Goal: Register for event/course

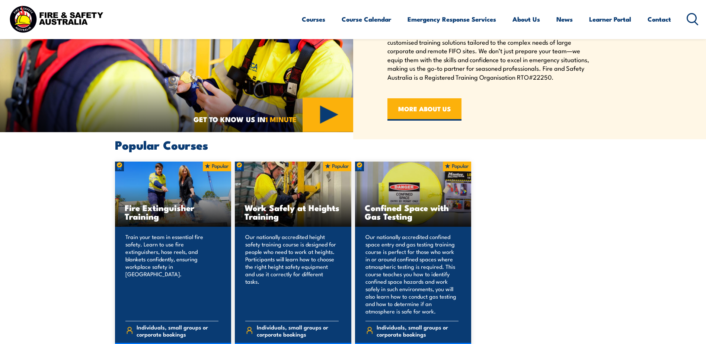
scroll to position [558, 0]
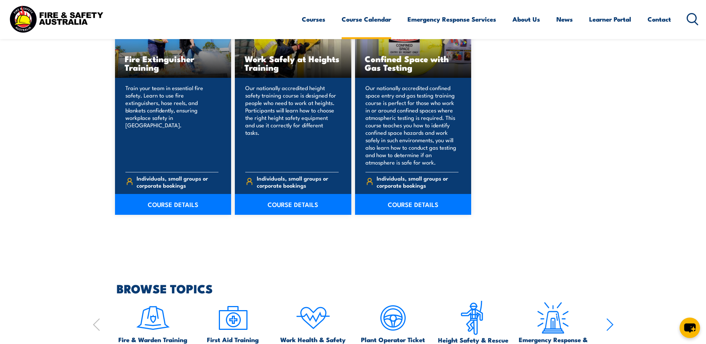
click at [370, 18] on link "Course Calendar" at bounding box center [365, 19] width 49 height 20
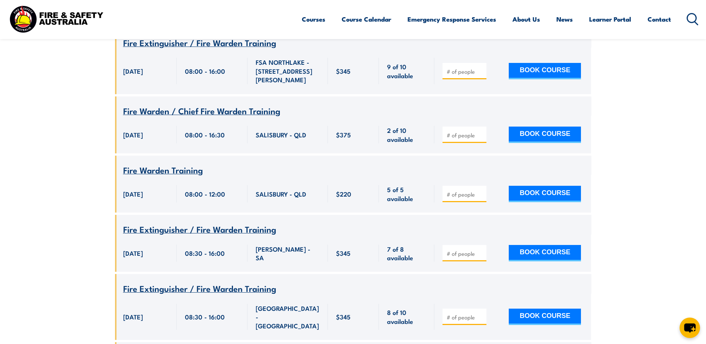
scroll to position [2344, 0]
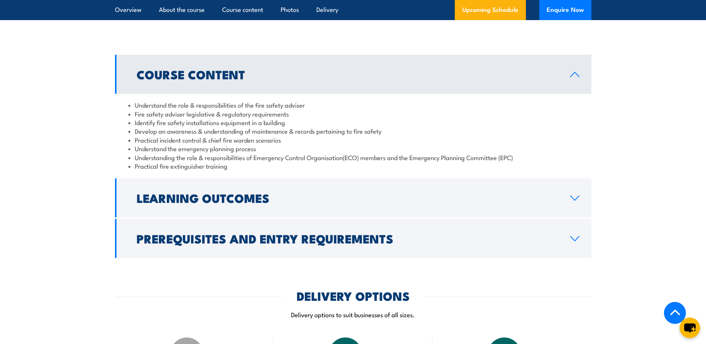
scroll to position [632, 0]
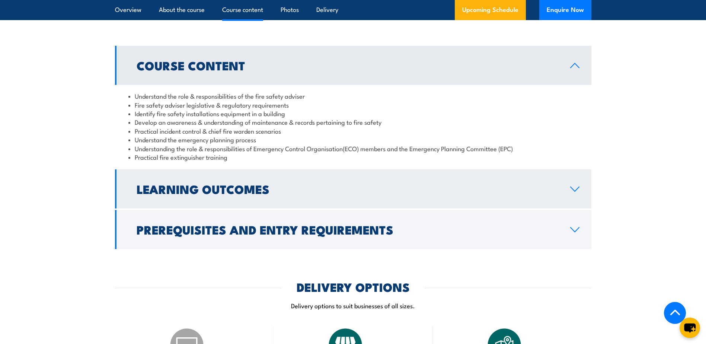
click at [575, 192] on icon at bounding box center [575, 189] width 10 height 6
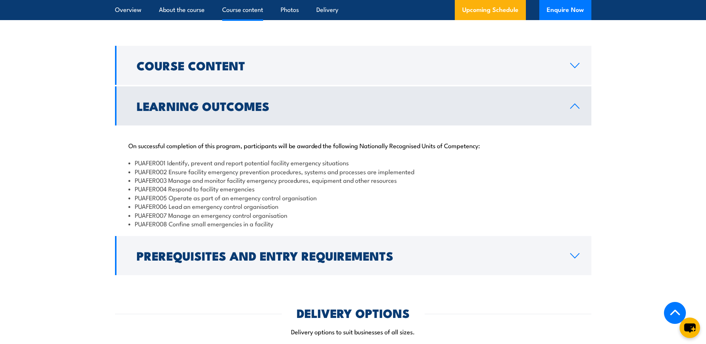
scroll to position [670, 0]
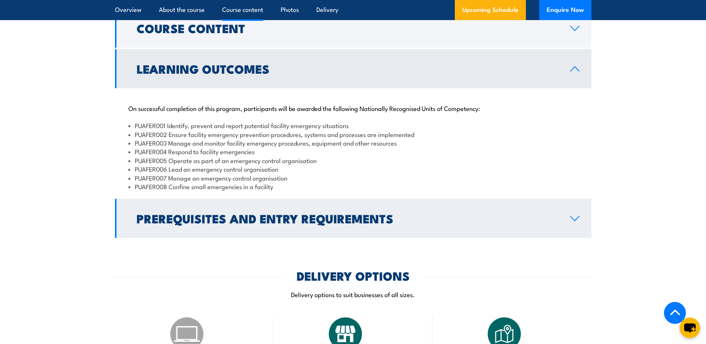
click at [579, 221] on icon at bounding box center [575, 218] width 10 height 6
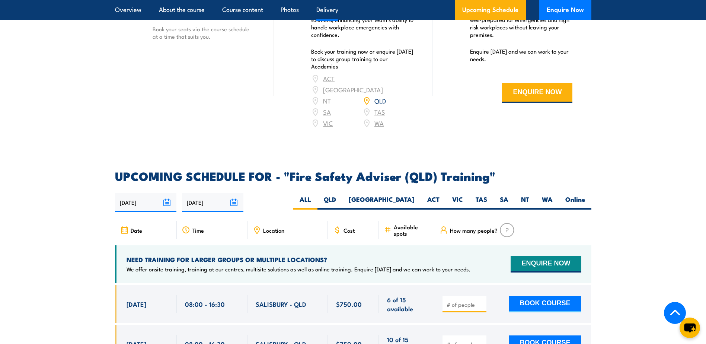
scroll to position [1079, 0]
click at [342, 206] on label "QLD" at bounding box center [329, 202] width 25 height 15
click at [341, 199] on input "QLD" at bounding box center [338, 197] width 5 height 5
radio input "true"
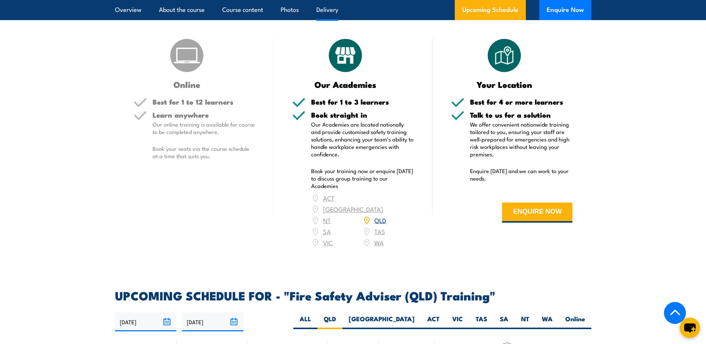
scroll to position [920, 0]
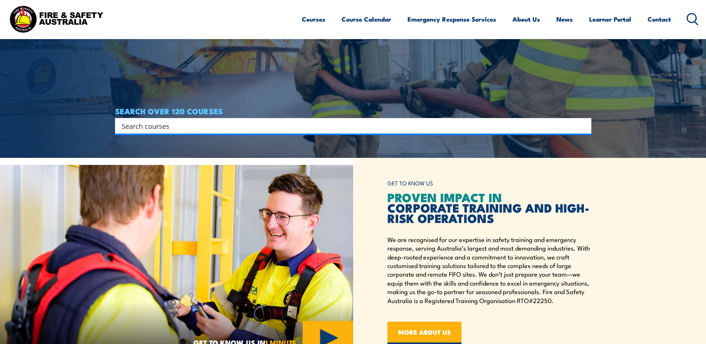
scroll to position [186, 0]
click at [169, 127] on input "Search input" at bounding box center [348, 125] width 453 height 11
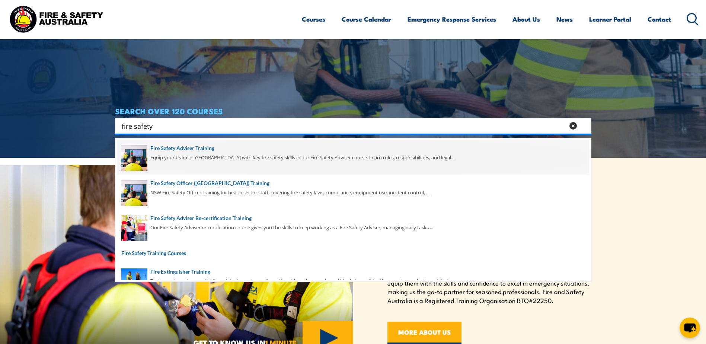
type input "fire safety"
click at [182, 146] on span at bounding box center [353, 157] width 472 height 35
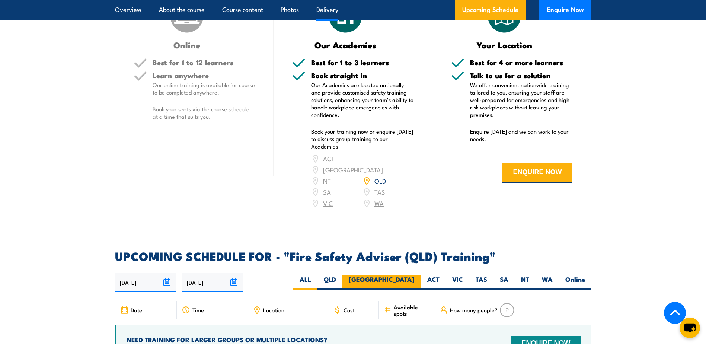
scroll to position [1116, 0]
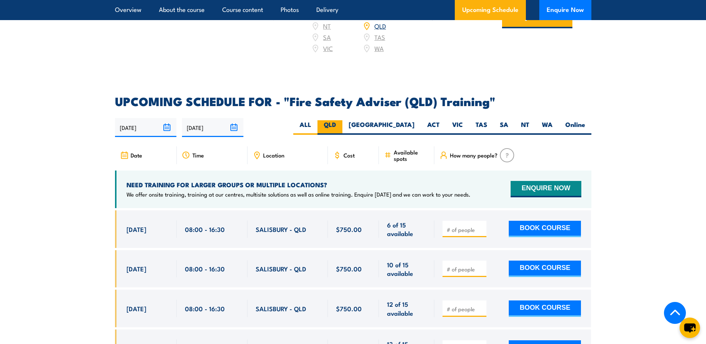
click at [342, 132] on label "QLD" at bounding box center [329, 127] width 25 height 15
click at [341, 125] on input "QLD" at bounding box center [338, 122] width 5 height 5
radio input "true"
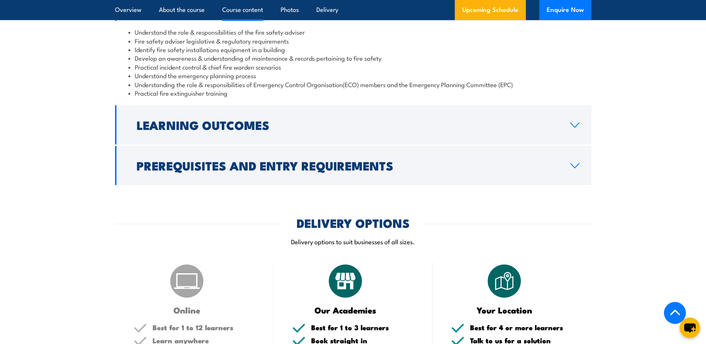
scroll to position [659, 0]
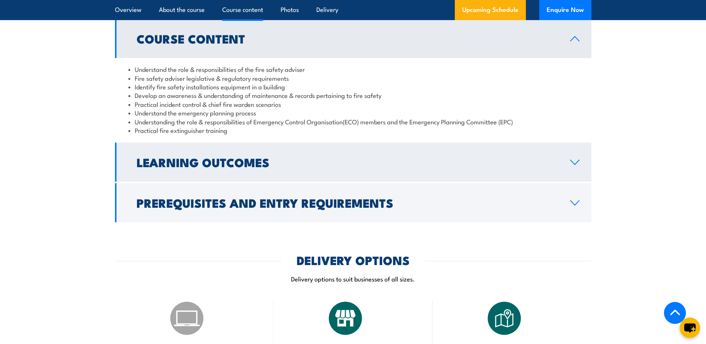
click at [583, 180] on link "Learning Outcomes" at bounding box center [353, 161] width 476 height 39
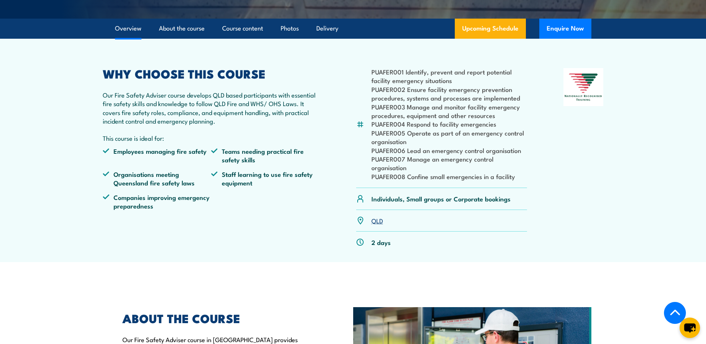
scroll to position [213, 0]
